Goal: Check status: Check status

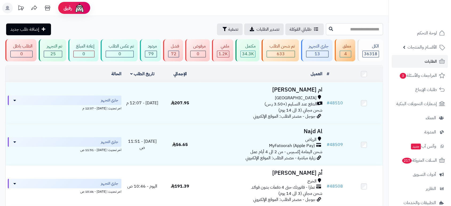
click at [350, 30] on input "text" at bounding box center [354, 29] width 57 height 12
type input "*****"
click at [329, 29] on icon at bounding box center [331, 28] width 4 height 4
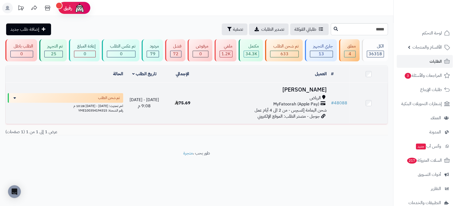
click at [301, 90] on h3 "ابتسام العنزي" at bounding box center [265, 90] width 123 height 6
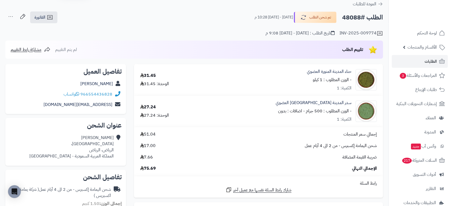
scroll to position [199, 0]
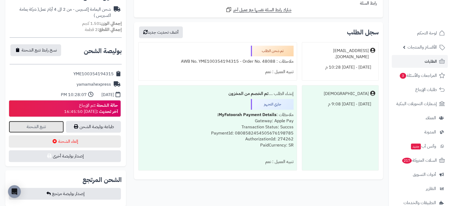
click at [35, 126] on link "تتبع الشحنة" at bounding box center [36, 127] width 55 height 12
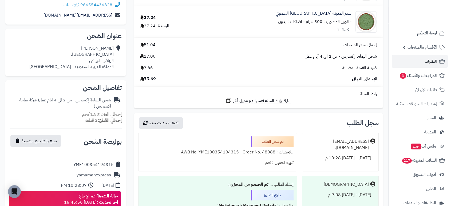
scroll to position [0, 0]
